Goal: Task Accomplishment & Management: Use online tool/utility

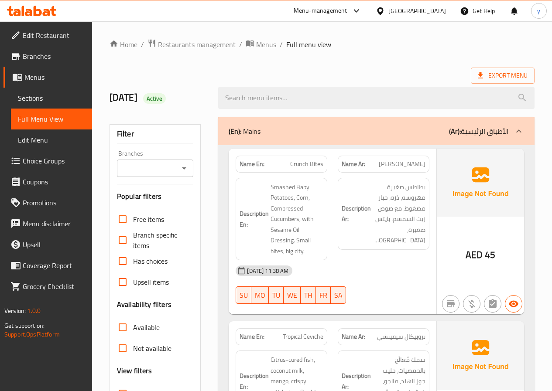
click at [46, 38] on span "Edit Restaurant" at bounding box center [54, 35] width 62 height 10
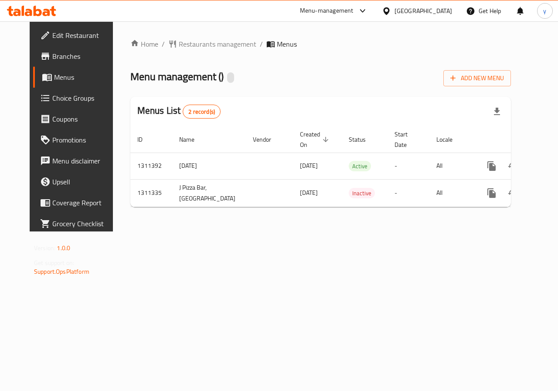
click at [52, 57] on span "Branches" at bounding box center [84, 56] width 64 height 10
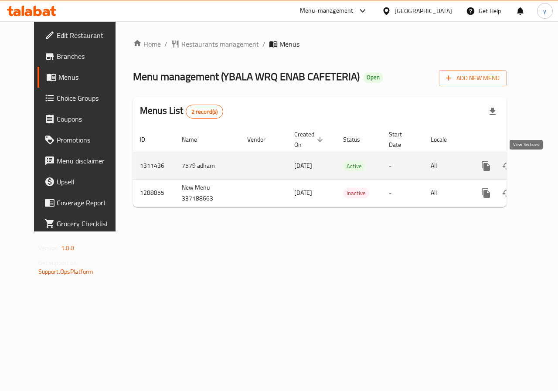
click at [538, 169] on link "enhanced table" at bounding box center [548, 166] width 21 height 21
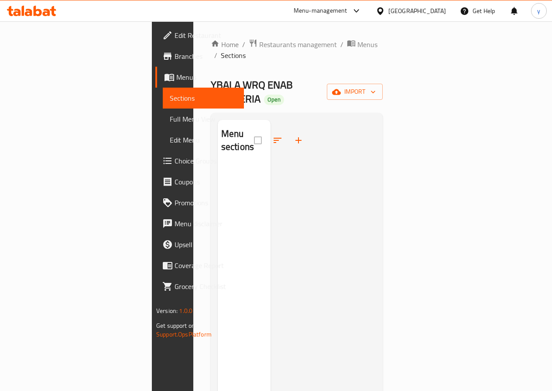
click at [174, 61] on span "Branches" at bounding box center [205, 56] width 62 height 10
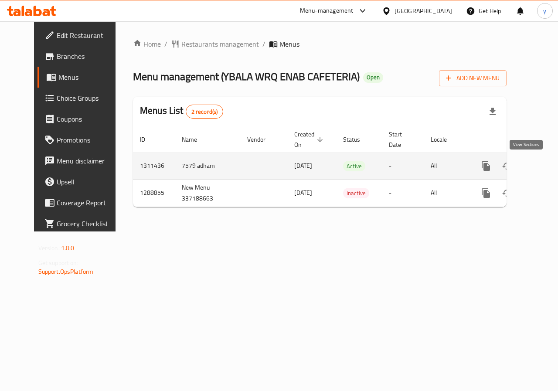
click at [544, 164] on icon "enhanced table" at bounding box center [549, 166] width 10 height 10
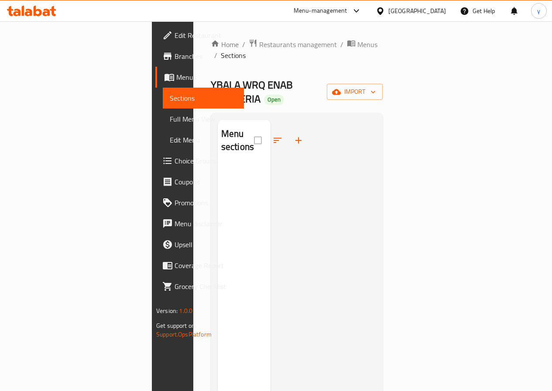
click at [170, 124] on span "Full Menu View" at bounding box center [203, 119] width 67 height 10
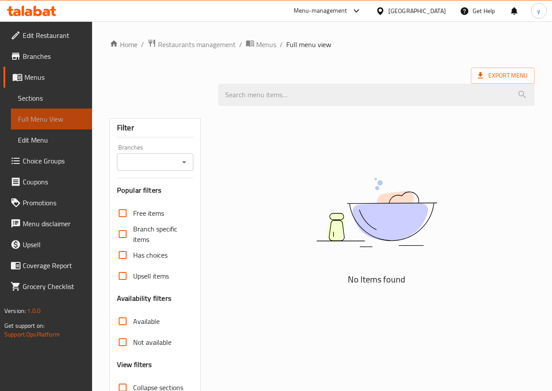
click at [64, 109] on link "Full Menu View" at bounding box center [51, 119] width 81 height 21
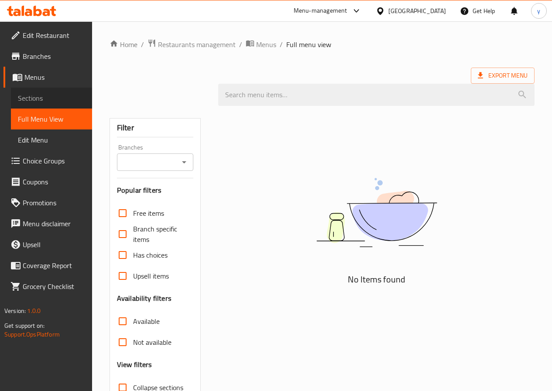
click at [62, 97] on span "Sections" at bounding box center [51, 98] width 67 height 10
click at [45, 80] on span "Menus" at bounding box center [54, 77] width 61 height 10
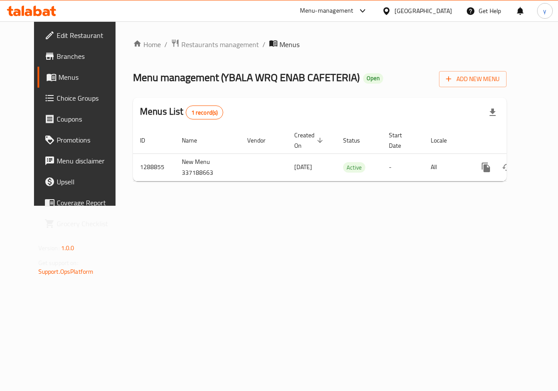
scroll to position [0, 3]
click at [57, 59] on span "Branches" at bounding box center [89, 56] width 64 height 10
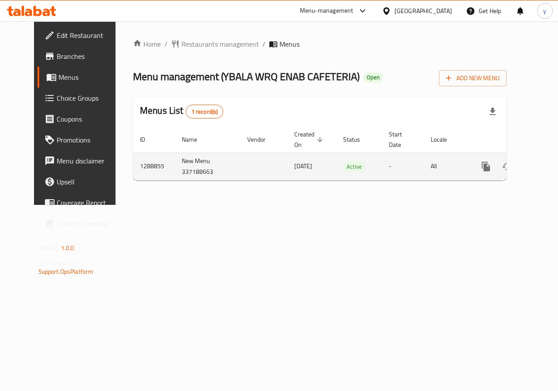
click at [544, 163] on icon "enhanced table" at bounding box center [549, 166] width 10 height 10
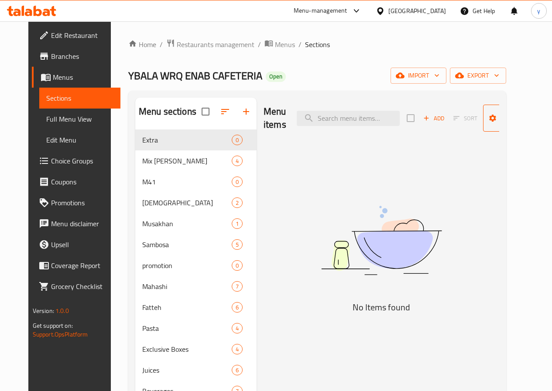
click at [511, 126] on span "Manage items" at bounding box center [512, 118] width 44 height 22
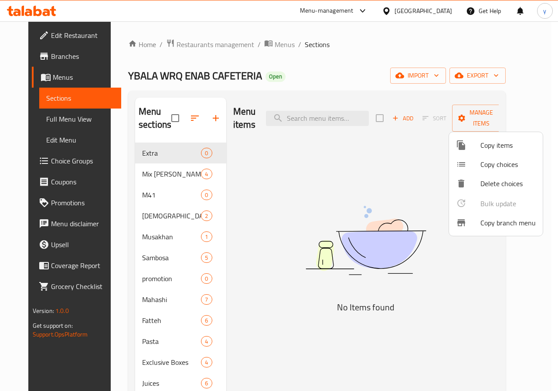
click at [392, 195] on div at bounding box center [279, 195] width 558 height 391
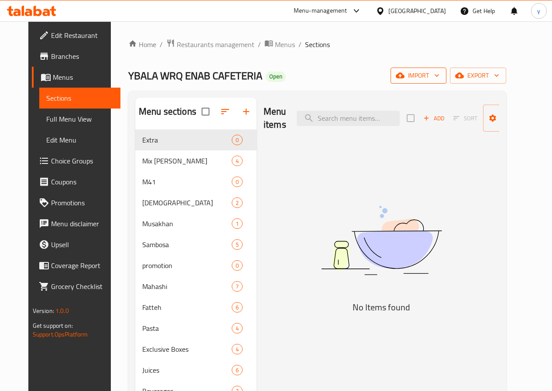
click at [439, 75] on span "import" at bounding box center [418, 75] width 42 height 11
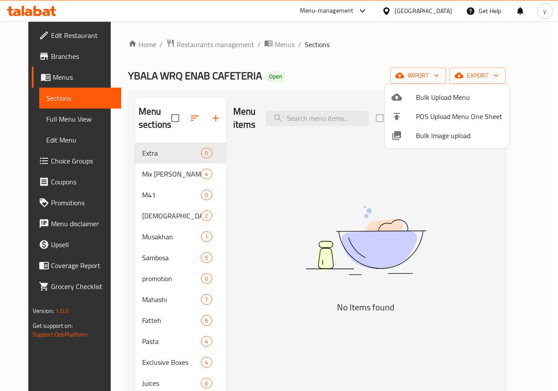
click at [463, 199] on div at bounding box center [279, 195] width 558 height 391
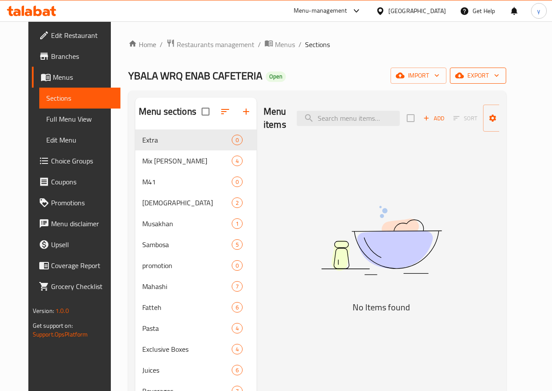
click at [499, 72] on span "export" at bounding box center [478, 75] width 42 height 11
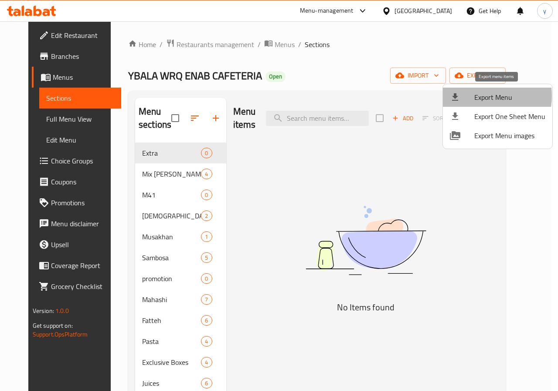
click at [478, 96] on span "Export Menu" at bounding box center [509, 97] width 71 height 10
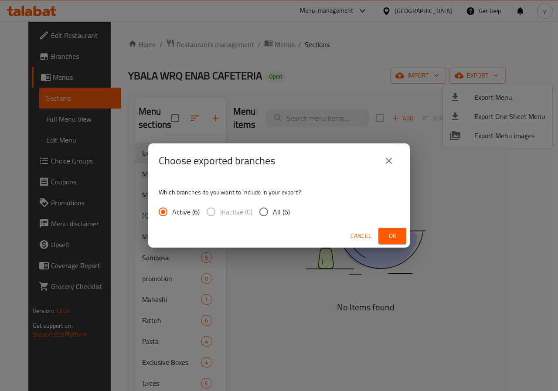
click at [281, 202] on div "Which branches do you want to include in your export? Active (6) Inactive (0) A…" at bounding box center [279, 201] width 262 height 46
click at [284, 207] on span "All (6)" at bounding box center [281, 212] width 17 height 10
click at [273, 206] on input "All (6)" at bounding box center [264, 212] width 18 height 18
radio input "true"
click at [391, 233] on span "Ok" at bounding box center [392, 236] width 14 height 11
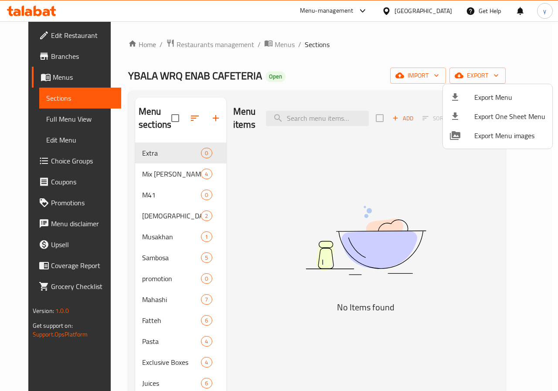
click at [399, 186] on div at bounding box center [279, 195] width 558 height 391
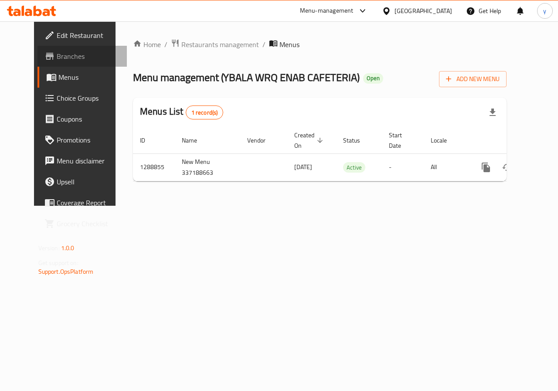
click at [57, 54] on span "Branches" at bounding box center [89, 56] width 64 height 10
